Goal: Transaction & Acquisition: Purchase product/service

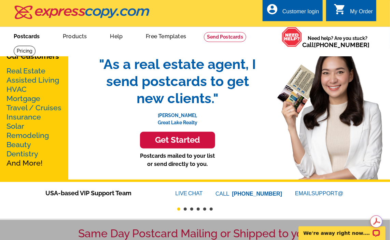
click at [25, 37] on link "Postcards" at bounding box center [27, 36] width 48 height 16
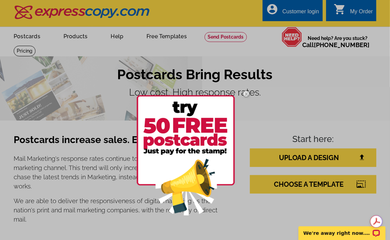
click at [324, 159] on div at bounding box center [195, 120] width 390 height 240
click at [361, 159] on div at bounding box center [195, 120] width 390 height 240
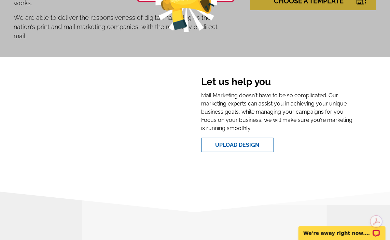
scroll to position [154, 0]
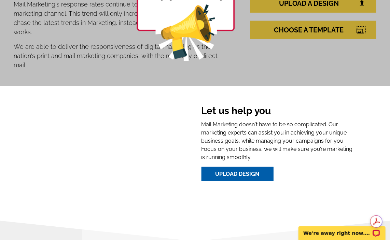
click at [245, 168] on link "Upload Design" at bounding box center [238, 174] width 72 height 14
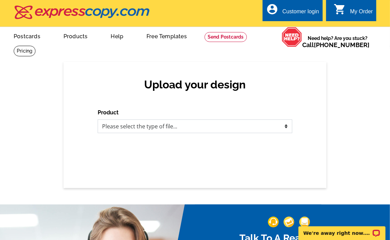
click at [286, 127] on select "Please select the type of file... Postcards Business Cards Letters and flyers G…" at bounding box center [195, 127] width 195 height 14
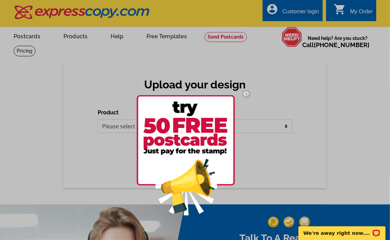
select select "1"
click at [98, 120] on select "Please select the type of file... Postcards Business Cards Letters and flyers G…" at bounding box center [195, 127] width 195 height 14
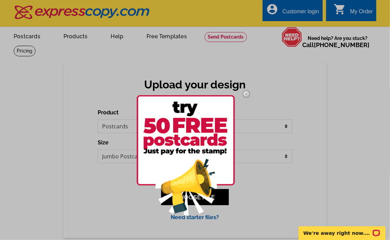
click at [246, 92] on img at bounding box center [246, 94] width 20 height 20
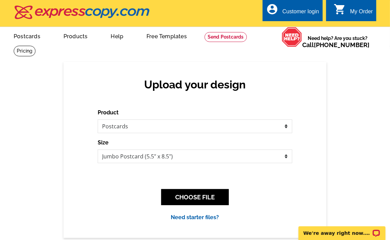
click at [298, 12] on div "Customer login" at bounding box center [301, 14] width 37 height 10
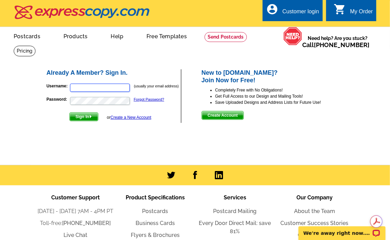
click at [113, 89] on input "Username:" at bounding box center [100, 88] width 60 height 8
type input "prescottrealtor@hotmail.com"
click at [83, 116] on span "Sign In" at bounding box center [84, 117] width 28 height 8
